Goal: Task Accomplishment & Management: Complete application form

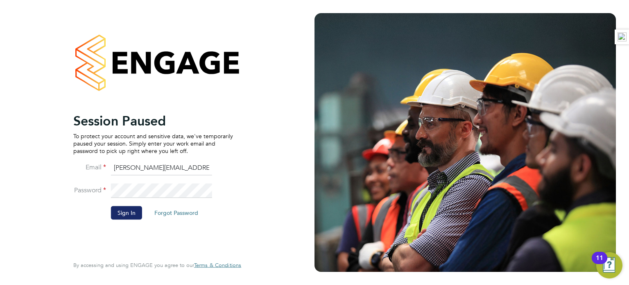
click at [111, 209] on button "Sign In" at bounding box center [126, 212] width 31 height 13
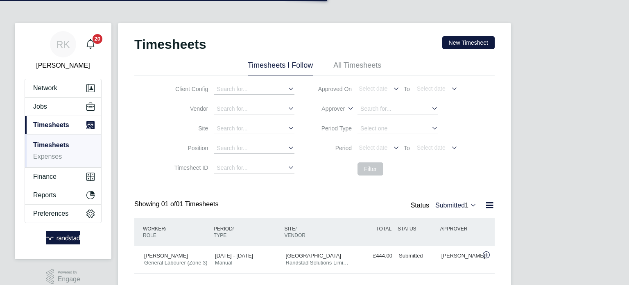
scroll to position [20, 71]
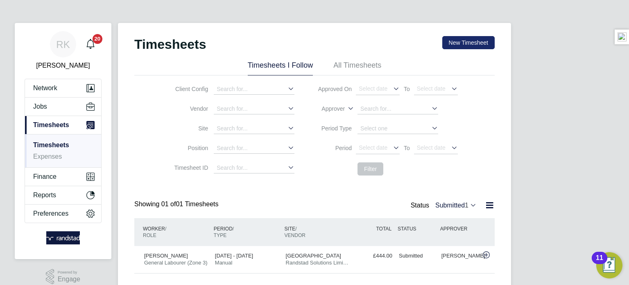
click at [474, 43] on button "New Timesheet" at bounding box center [468, 42] width 52 height 13
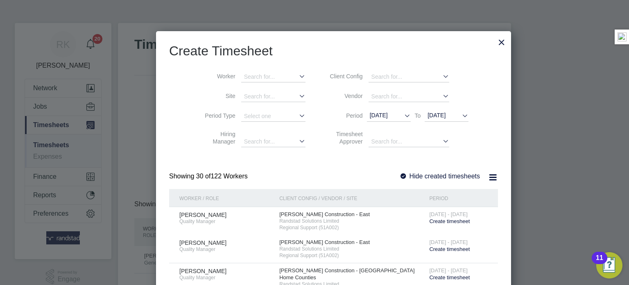
scroll to position [1738, 317]
click at [252, 73] on input at bounding box center [273, 77] width 64 height 11
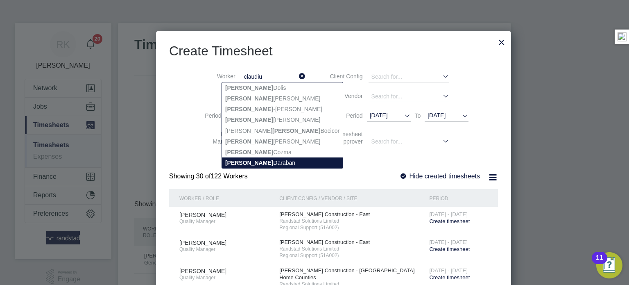
click at [263, 165] on li "Claudiu Daraban" at bounding box center [282, 162] width 121 height 11
type input "Claudiu Daraban"
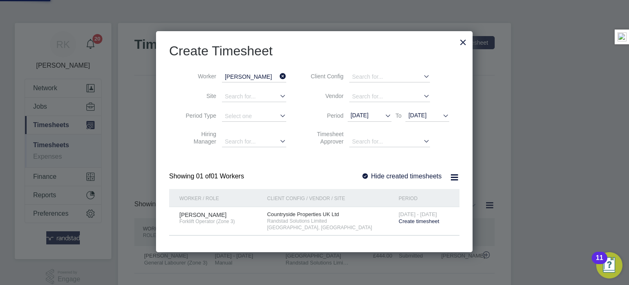
scroll to position [221, 317]
click at [425, 224] on div "15 - 21 Sep 2025 Create timesheet" at bounding box center [424, 218] width 55 height 22
click at [426, 223] on span "Create timesheet" at bounding box center [419, 221] width 41 height 6
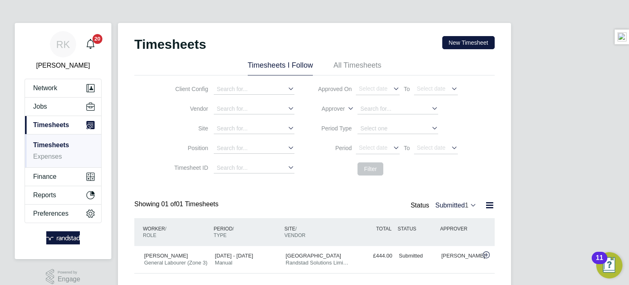
scroll to position [20, 71]
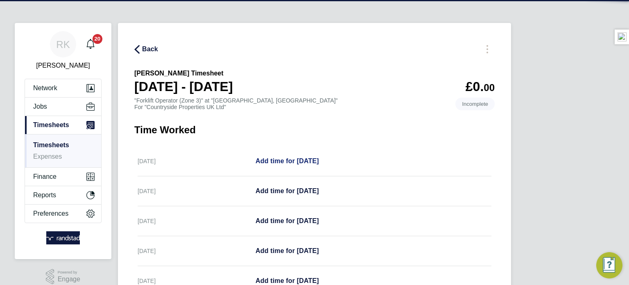
click at [269, 159] on span "Add time for Mon 15 Sep" at bounding box center [286, 160] width 63 height 7
select select "30"
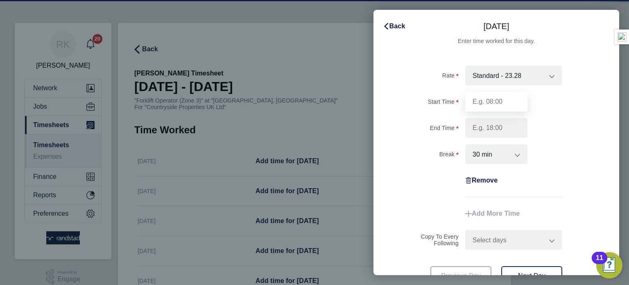
click at [484, 94] on input "Start Time" at bounding box center [496, 102] width 62 height 20
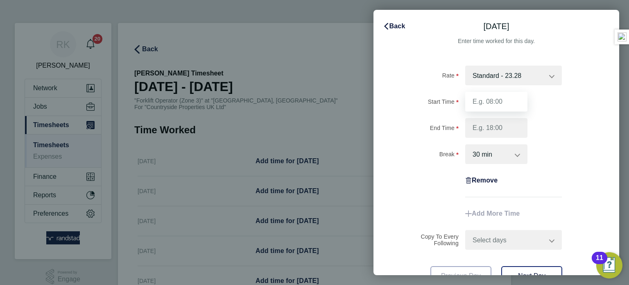
type input "07:30"
click at [505, 122] on input "End Time" at bounding box center [496, 128] width 62 height 20
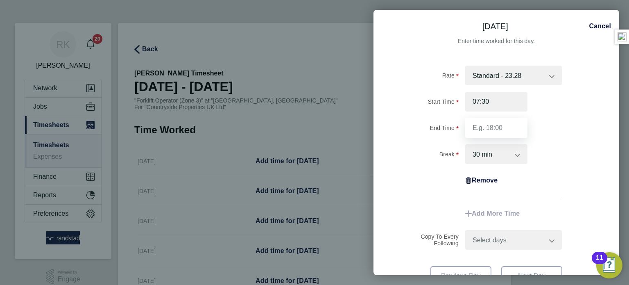
click at [505, 122] on input "End Time" at bounding box center [496, 128] width 62 height 20
type input "17:00"
click at [534, 147] on div "Break 0 min 15 min 30 min 45 min 60 min 75 min 90 min" at bounding box center [496, 154] width 206 height 20
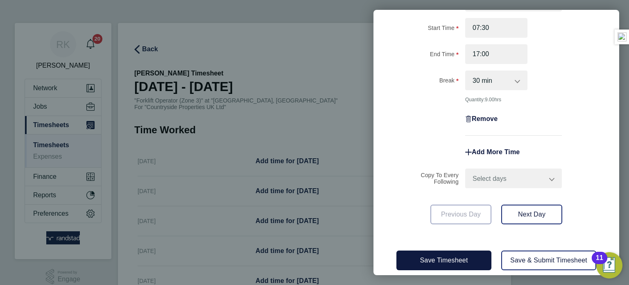
scroll to position [82, 0]
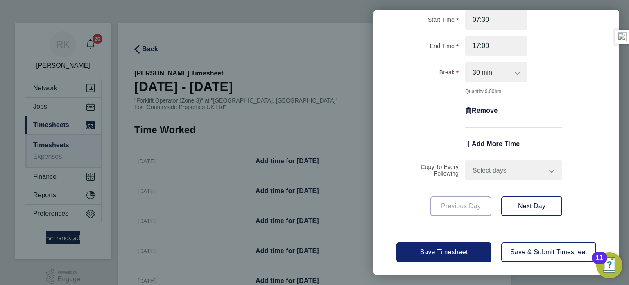
click at [460, 246] on button "Save Timesheet" at bounding box center [443, 252] width 95 height 20
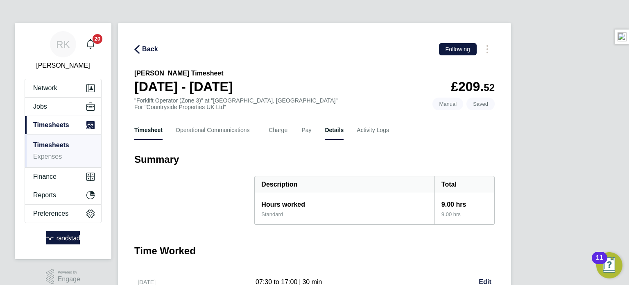
click at [337, 130] on button "Details" at bounding box center [334, 130] width 19 height 20
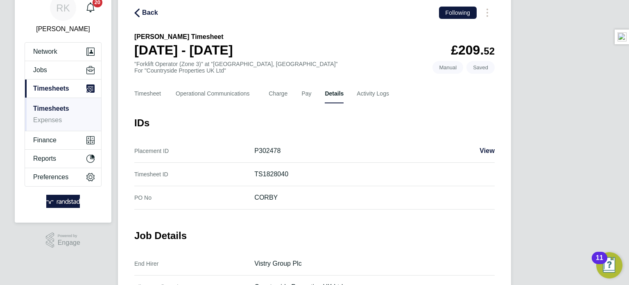
scroll to position [33, 0]
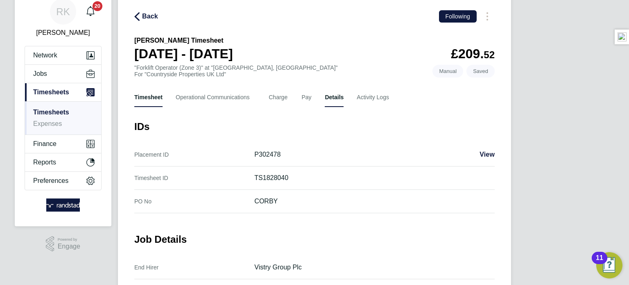
click at [160, 94] on button "Timesheet" at bounding box center [148, 97] width 28 height 20
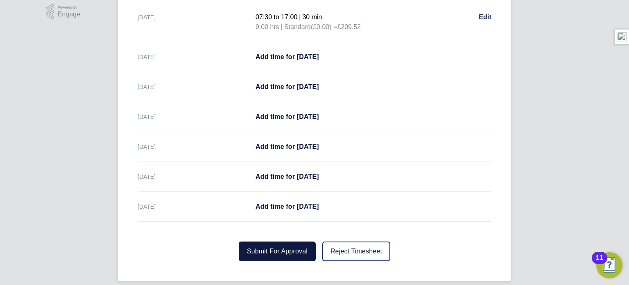
scroll to position [273, 0]
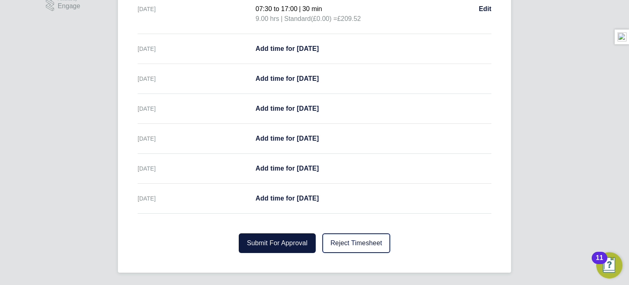
click at [266, 257] on div "Back Following Claudiu Daraban's Timesheet 15 - 21 Sept 2025 £209. 52 "Forklift…" at bounding box center [314, 11] width 393 height 522
click at [268, 251] on button "Submit For Approval" at bounding box center [277, 243] width 77 height 20
